Goal: Transaction & Acquisition: Purchase product/service

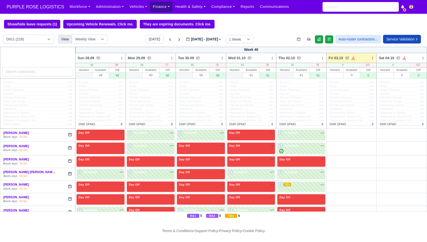
click at [155, 4] on link "Finance" at bounding box center [161, 7] width 23 height 10
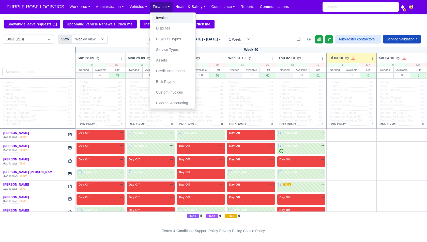
click at [159, 17] on link "Invoices" at bounding box center [172, 18] width 41 height 11
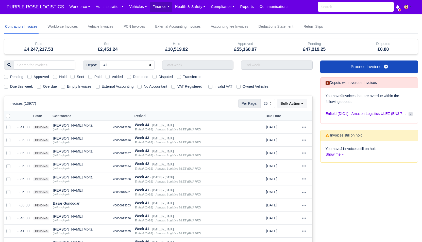
select select "25"
click at [27, 84] on label "Due this week" at bounding box center [21, 87] width 23 height 6
click at [8, 84] on input "Due this week" at bounding box center [6, 86] width 4 height 4
checkbox input "true"
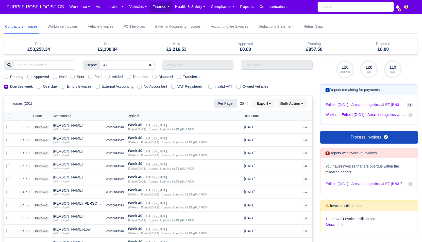
click at [81, 74] on label "Sent" at bounding box center [80, 77] width 7 height 6
click at [75, 74] on input "Sent" at bounding box center [73, 76] width 4 height 4
checkbox input "true"
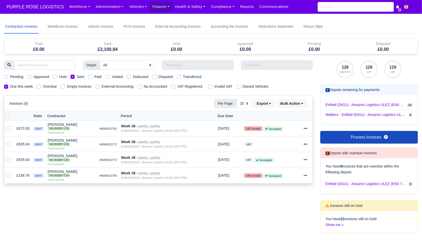
click at [118, 87] on label "External Accounting" at bounding box center [118, 87] width 32 height 6
click at [100, 87] on input "External Accounting" at bounding box center [98, 86] width 4 height 4
checkbox input "true"
click at [12, 113] on label at bounding box center [12, 113] width 0 height 0
click at [8, 116] on input "checkbox" at bounding box center [8, 115] width 4 height 4
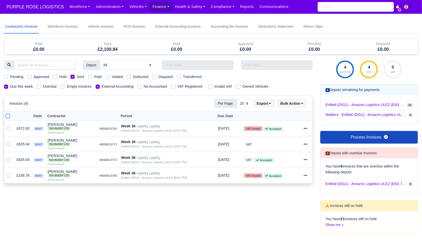
checkbox input "true"
click at [308, 102] on div "Invoices (4) Per Page: 10 25 50 Export Data export: Export BACS 18 Download Inv…" at bounding box center [158, 103] width 308 height 15
click at [305, 102] on button "Bulk Action" at bounding box center [292, 103] width 30 height 9
click at [282, 152] on div "Pay" at bounding box center [285, 152] width 45 height 8
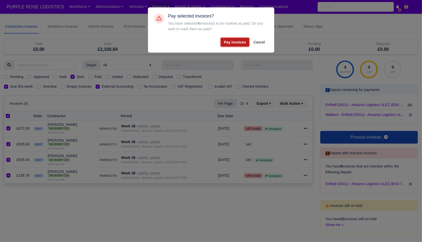
click at [229, 46] on button "Pay invoices" at bounding box center [235, 42] width 28 height 9
